Goal: Task Accomplishment & Management: Manage account settings

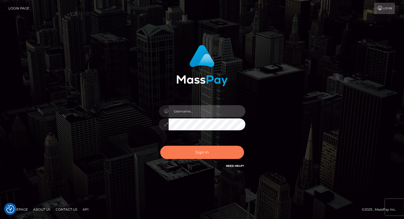
type input "grace.rush"
click at [185, 154] on button "Sign in" at bounding box center [202, 152] width 84 height 13
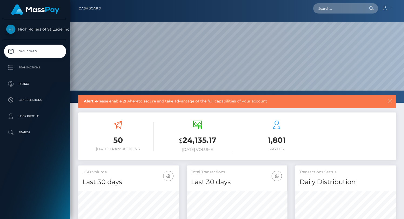
scroll to position [96, 101]
click at [41, 70] on p "Transactions" at bounding box center [35, 68] width 58 height 8
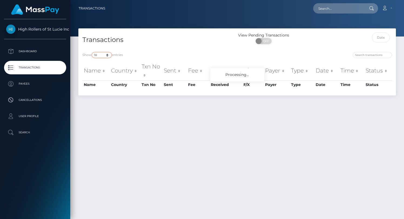
click at [104, 55] on select "10 25 50 100 250 500 1,000 3,500" at bounding box center [102, 55] width 20 height 6
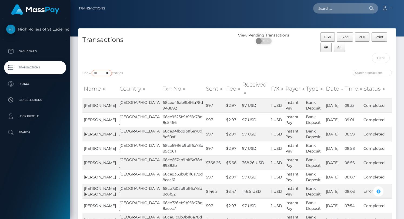
select select "3500"
click at [92, 70] on select "10 25 50 100 250 500 1,000 3,500" at bounding box center [102, 73] width 20 height 6
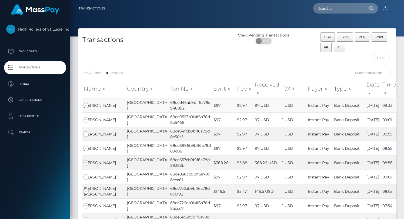
scroll to position [1481, 0]
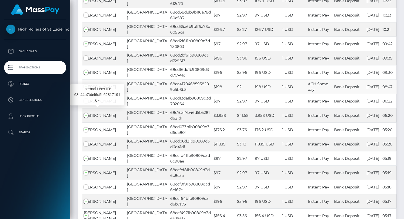
click at [101, 89] on span "Michael Booth" at bounding box center [100, 86] width 32 height 5
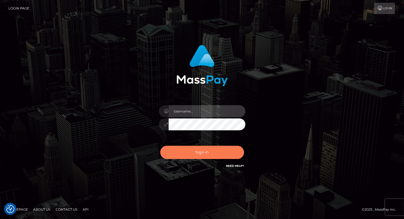
type input "grace.rush"
click at [180, 154] on button "Sign in" at bounding box center [202, 152] width 84 height 13
type input "grace.rush"
click at [179, 157] on button "Sign in" at bounding box center [202, 152] width 84 height 13
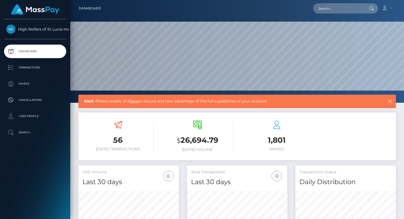
scroll to position [96, 101]
click at [45, 84] on p "Payees" at bounding box center [35, 84] width 58 height 8
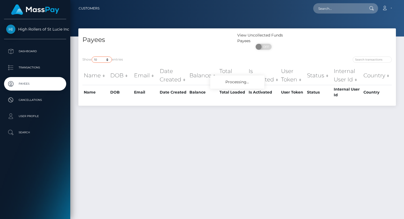
click at [101, 62] on select "10 25 50 100 250" at bounding box center [102, 60] width 20 height 6
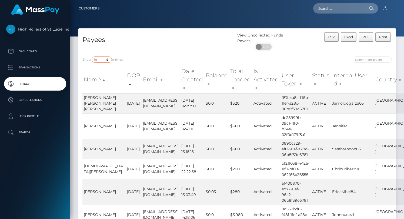
select select "250"
click at [92, 57] on select "10 25 50 100 250" at bounding box center [102, 60] width 20 height 6
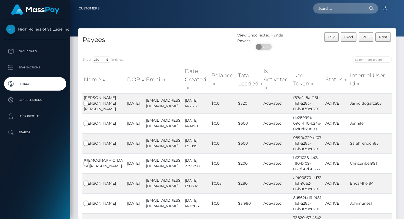
click at [144, 49] on div "Payees" at bounding box center [157, 42] width 159 height 20
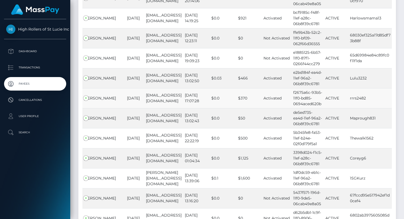
click at [146, 108] on td "[EMAIL_ADDRESS][DOMAIN_NAME]" at bounding box center [164, 98] width 39 height 20
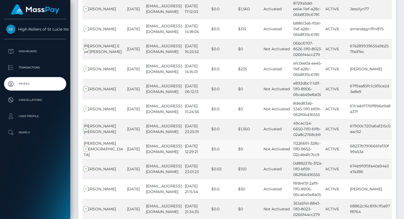
scroll to position [4973, 0]
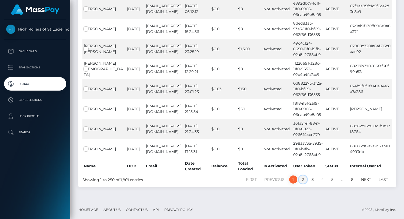
click at [300, 180] on link "2" at bounding box center [303, 180] width 8 height 8
click at [304, 181] on link "2" at bounding box center [303, 180] width 8 height 8
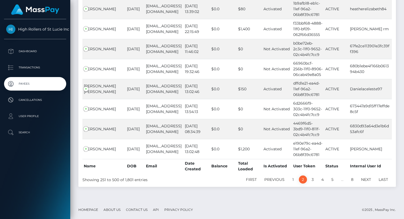
scroll to position [4950, 0]
click at [311, 180] on link "3" at bounding box center [313, 180] width 8 height 8
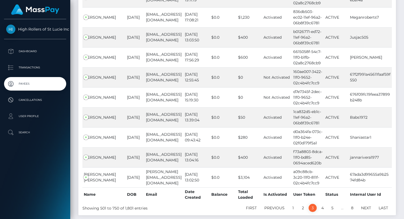
scroll to position [4931, 0]
